Goal: Task Accomplishment & Management: Manage account settings

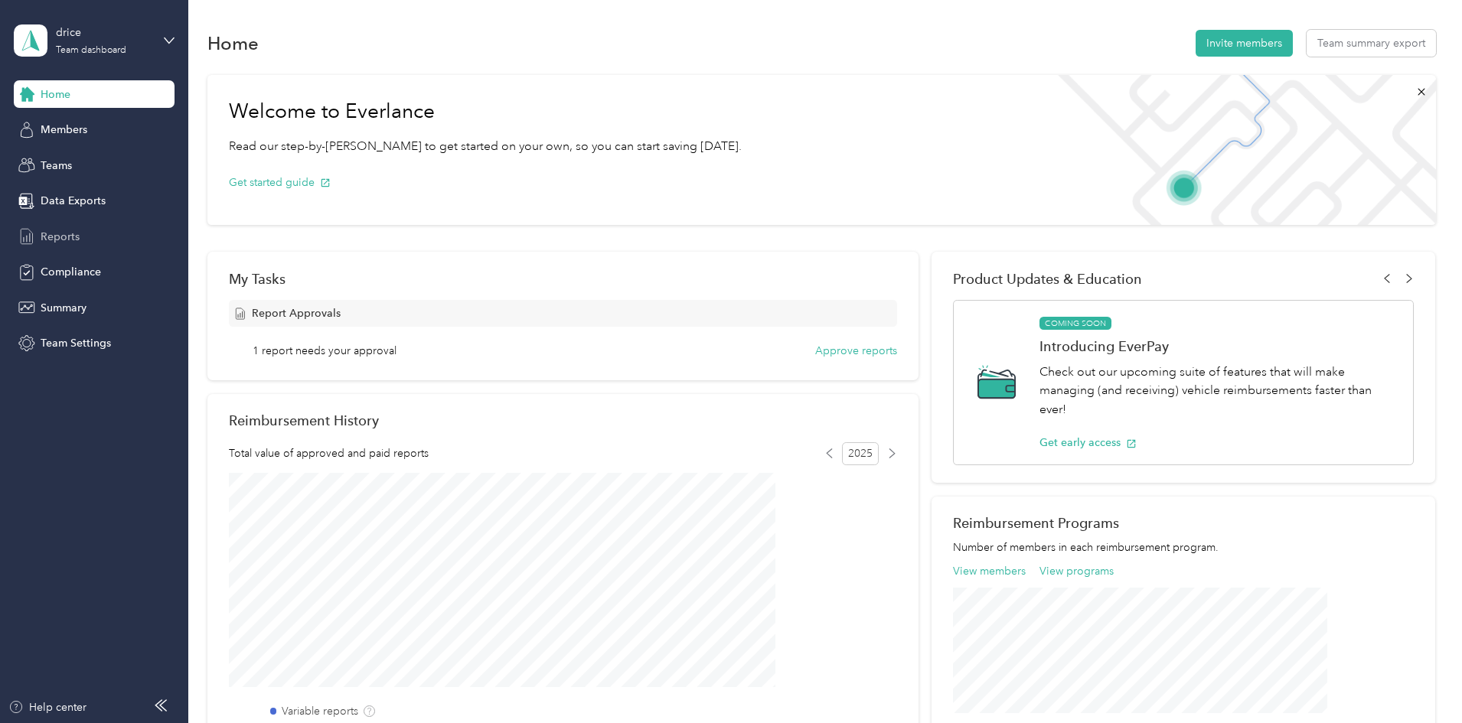
click at [57, 240] on span "Reports" at bounding box center [60, 237] width 39 height 16
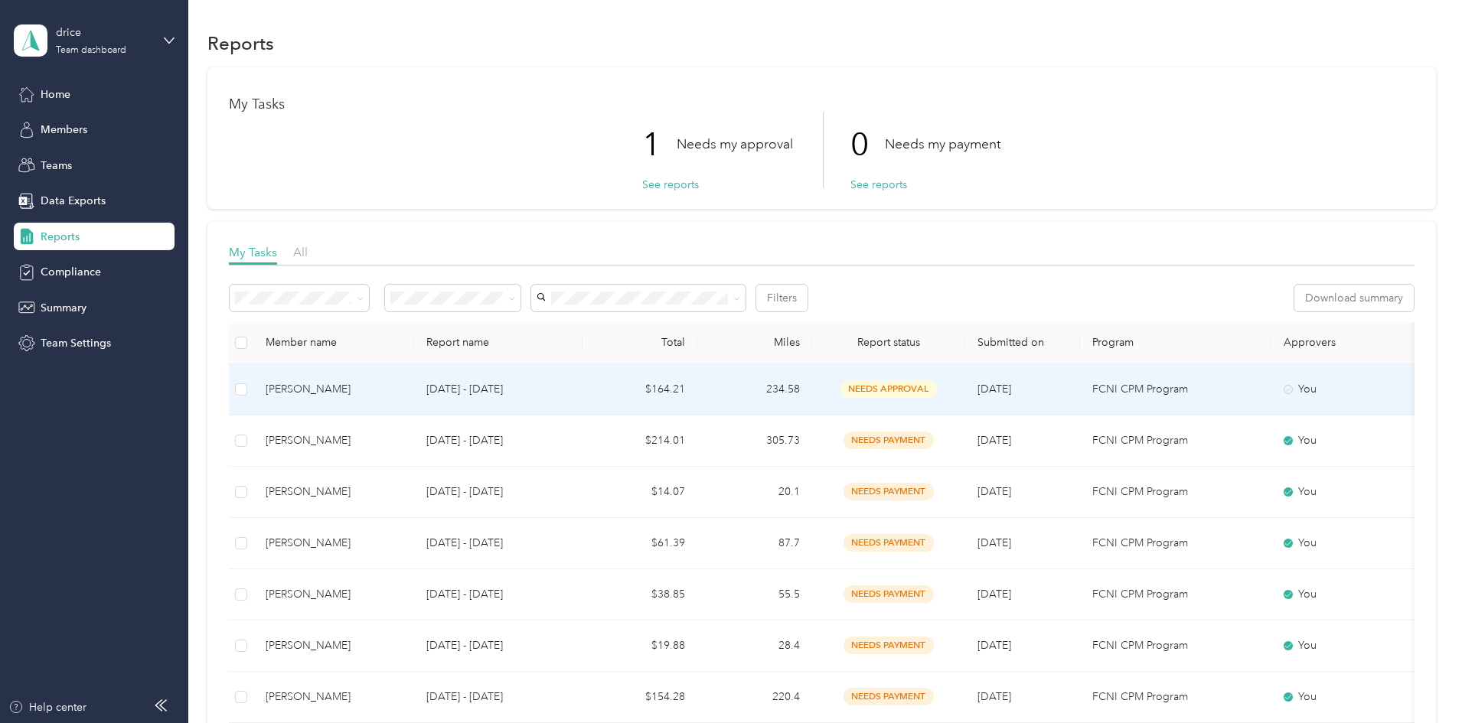
click at [937, 396] on span "needs approval" at bounding box center [888, 389] width 96 height 18
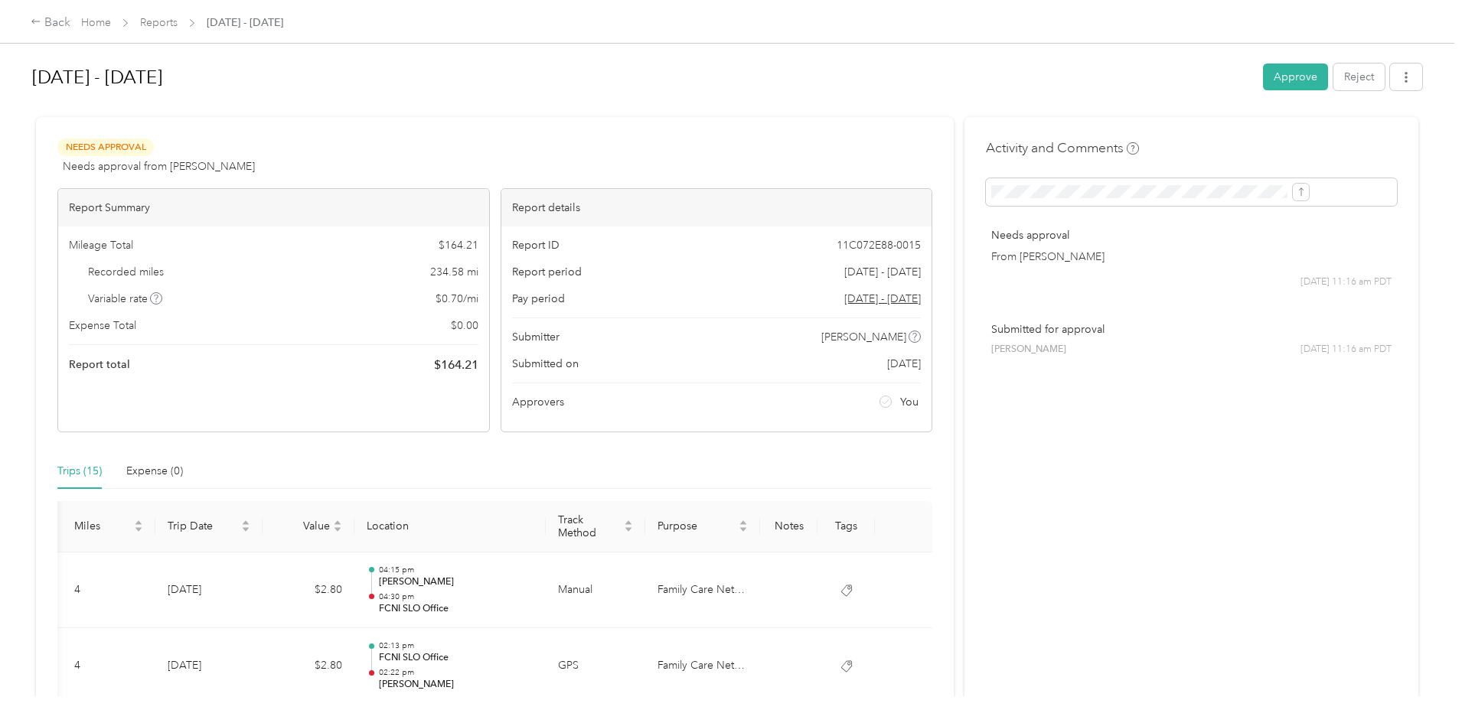
click at [1263, 81] on button "Approve" at bounding box center [1295, 77] width 65 height 27
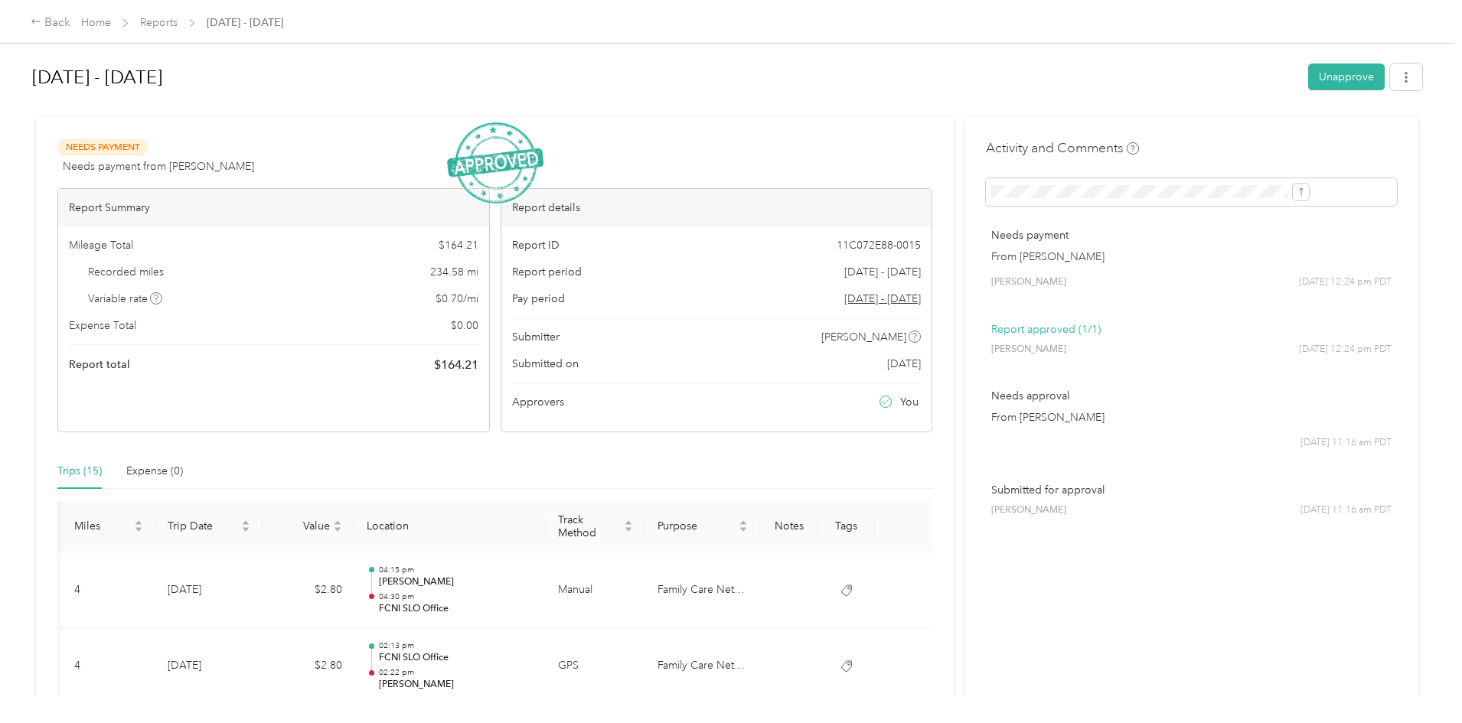
click at [194, 23] on div "Back Home Reports [DATE] - [DATE]" at bounding box center [157, 23] width 253 height 18
click at [70, 24] on div "Back" at bounding box center [51, 23] width 40 height 18
